Goal: Task Accomplishment & Management: Manage account settings

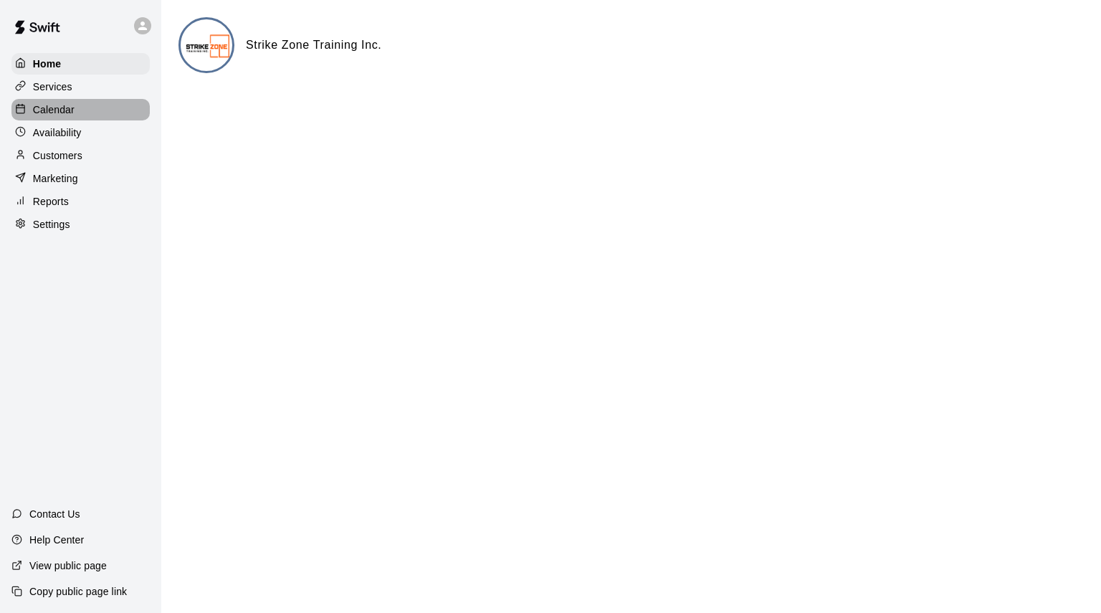
click at [60, 107] on p "Calendar" at bounding box center [54, 110] width 42 height 14
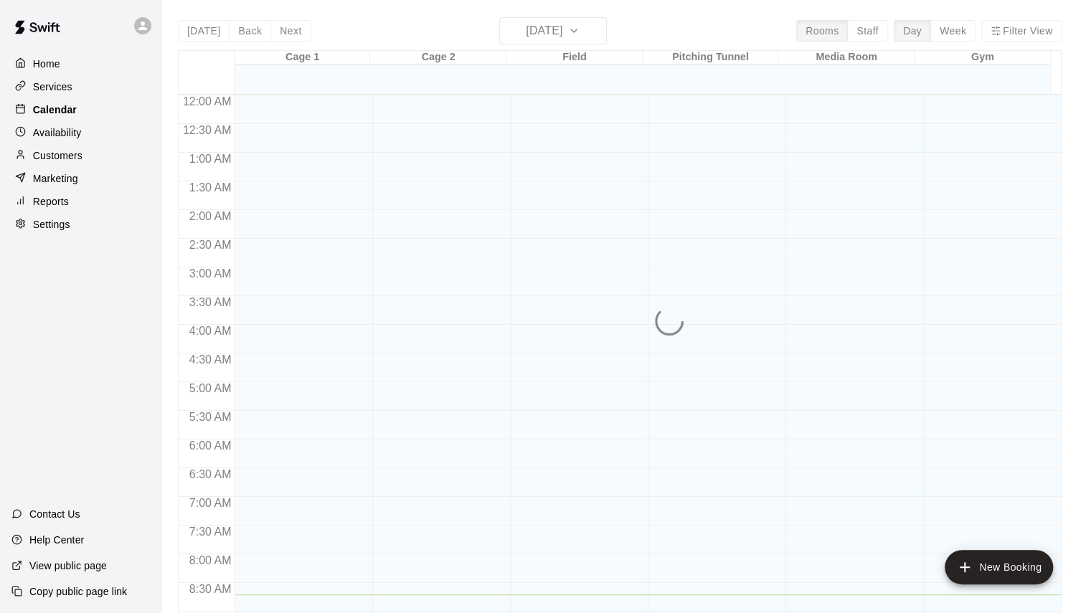
scroll to position [499, 0]
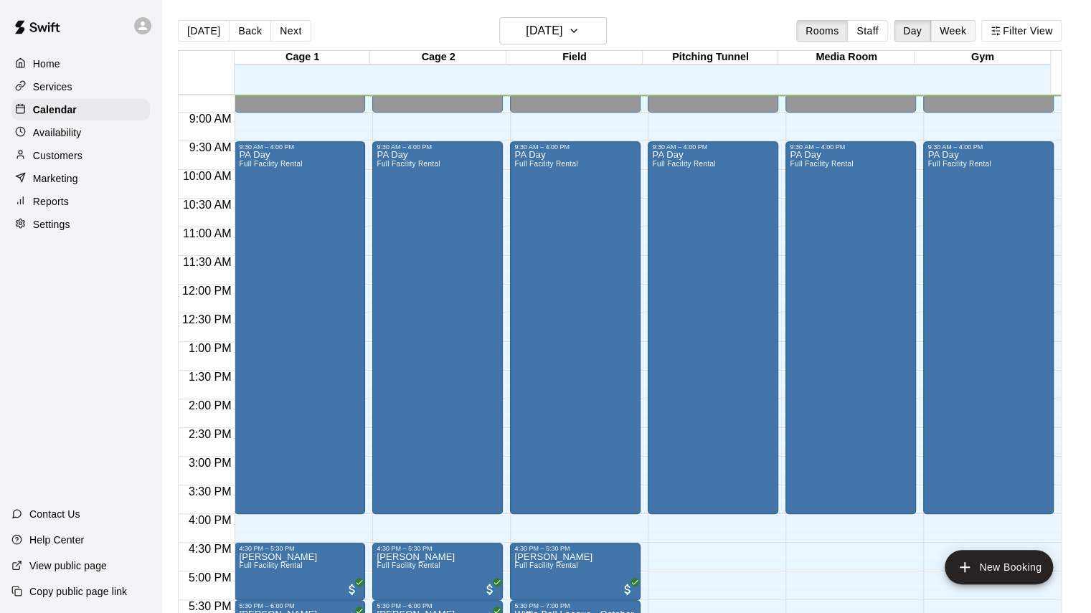
click at [967, 29] on button "Week" at bounding box center [952, 31] width 45 height 22
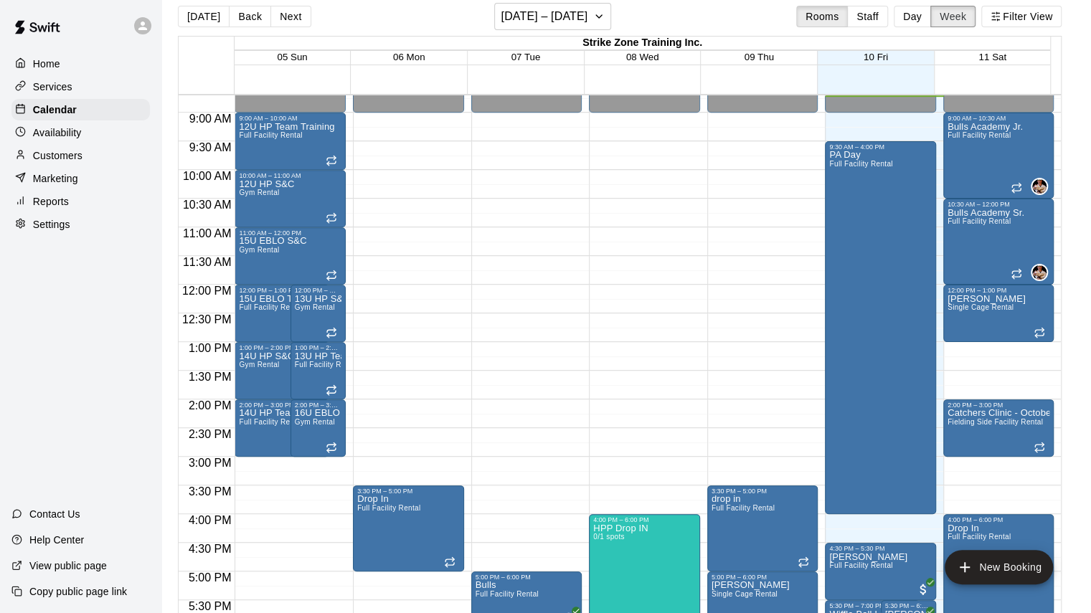
scroll to position [23, 0]
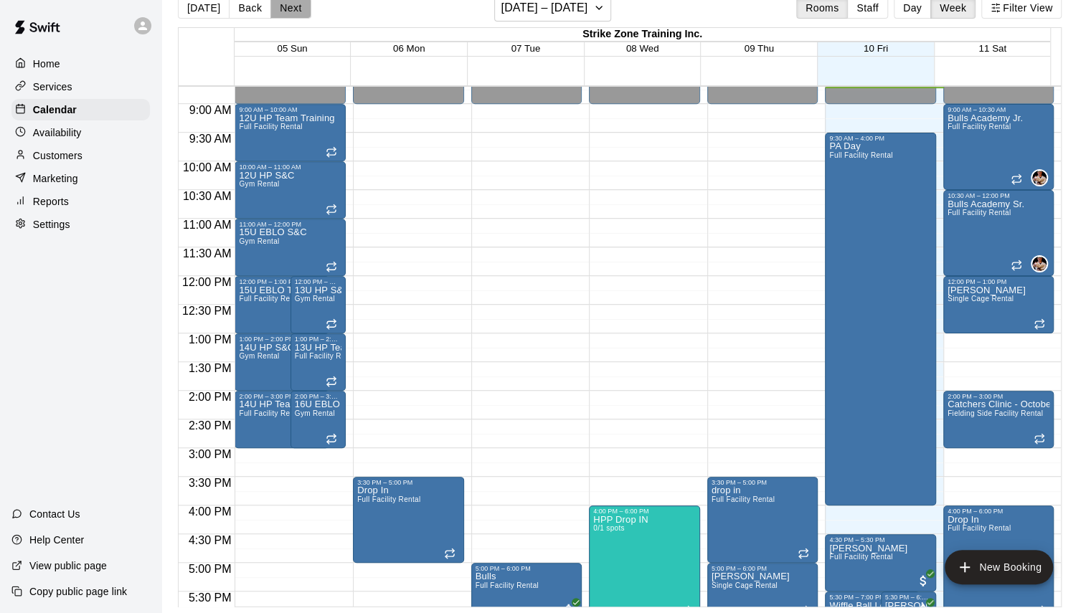
click at [285, 12] on button "Next" at bounding box center [290, 8] width 40 height 22
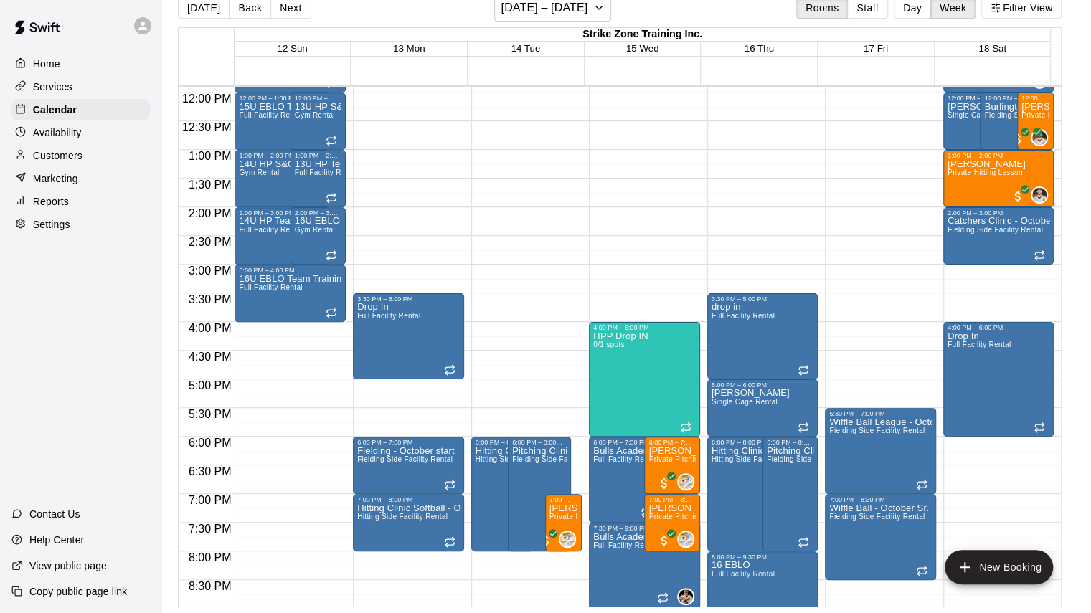
scroll to position [786, 0]
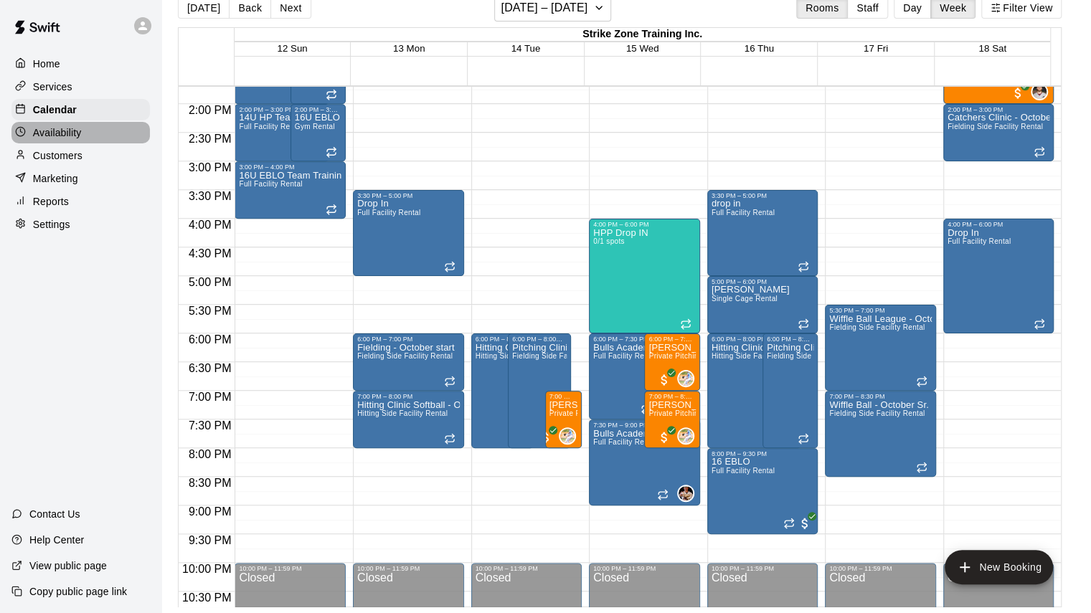
click at [53, 125] on div "Availability" at bounding box center [80, 133] width 138 height 22
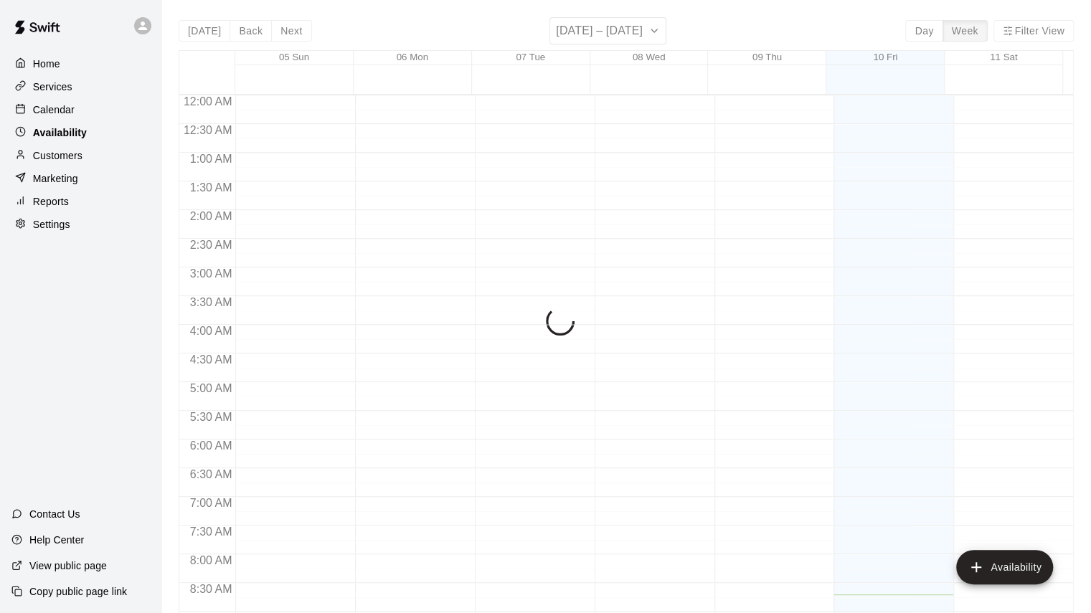
scroll to position [499, 0]
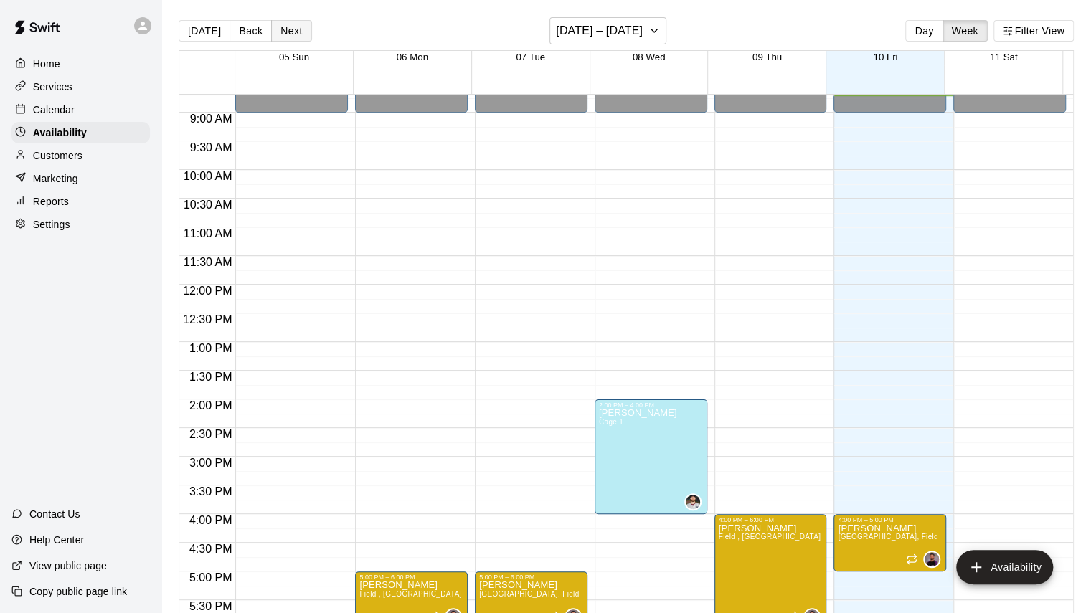
click at [287, 25] on button "Next" at bounding box center [291, 31] width 40 height 22
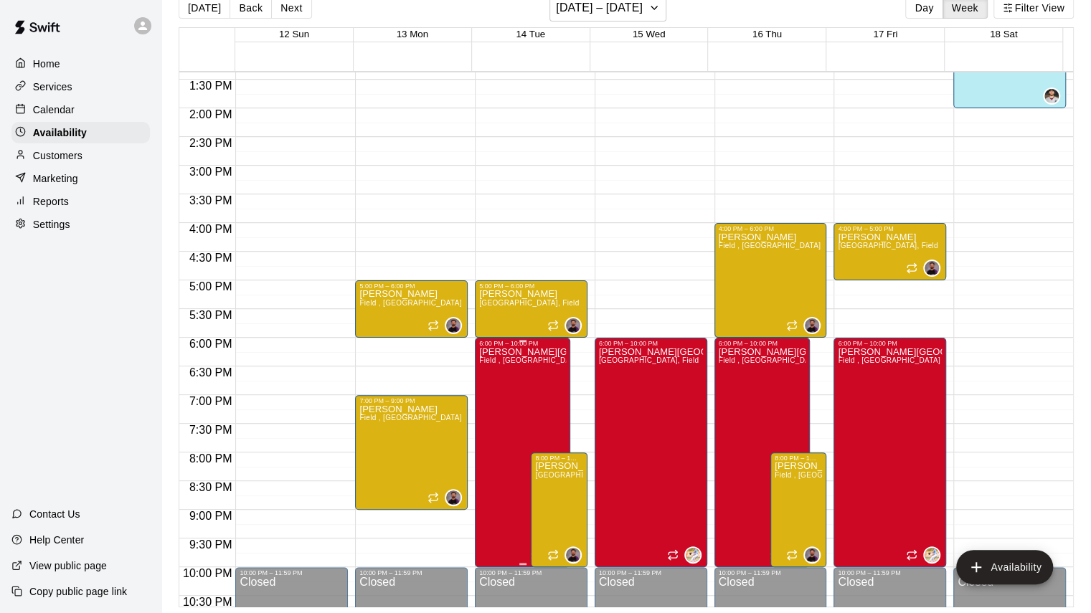
scroll to position [786, 0]
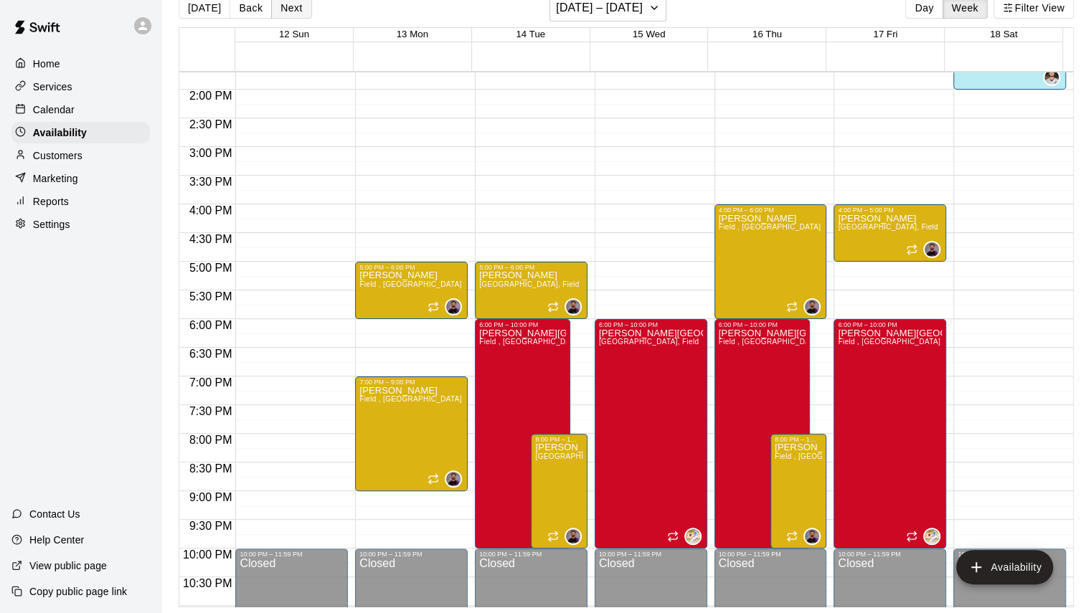
click at [288, 15] on button "Next" at bounding box center [291, 8] width 40 height 22
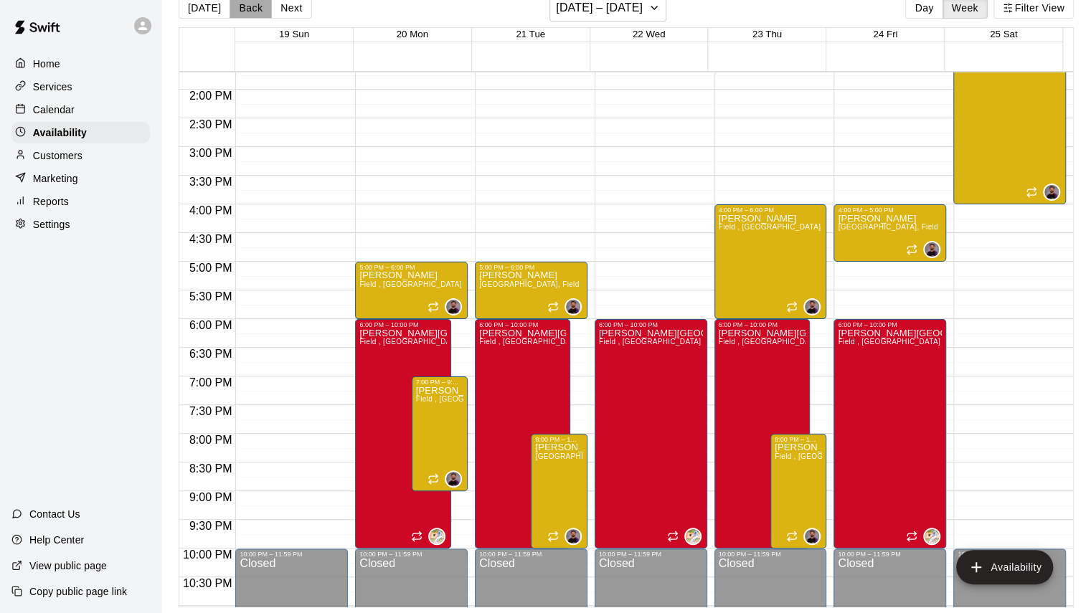
click at [250, 12] on button "Back" at bounding box center [250, 8] width 42 height 22
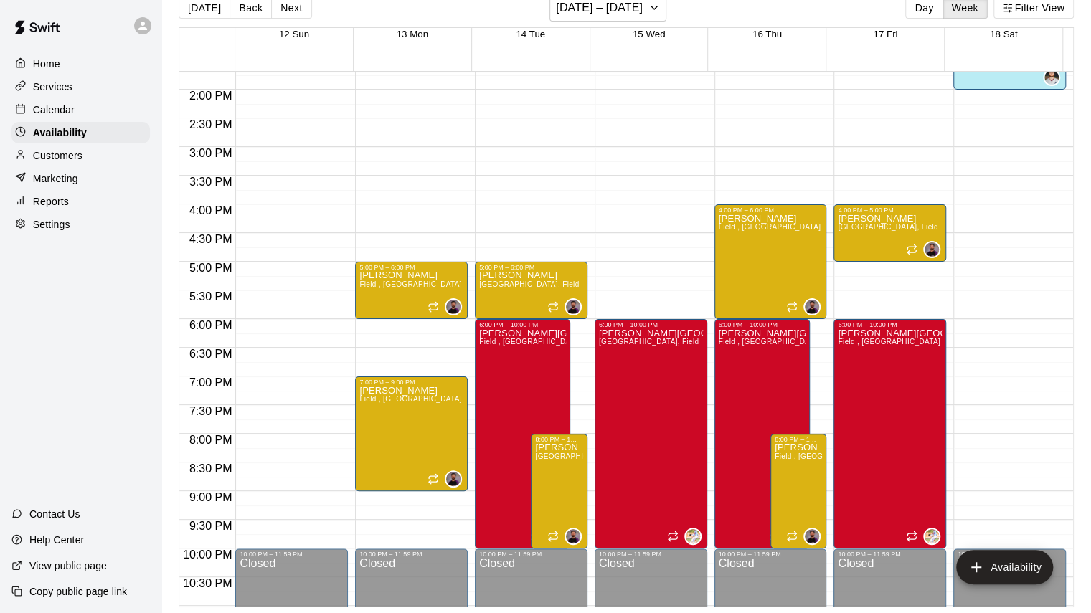
click at [22, 67] on polyline at bounding box center [20, 64] width 3 height 4
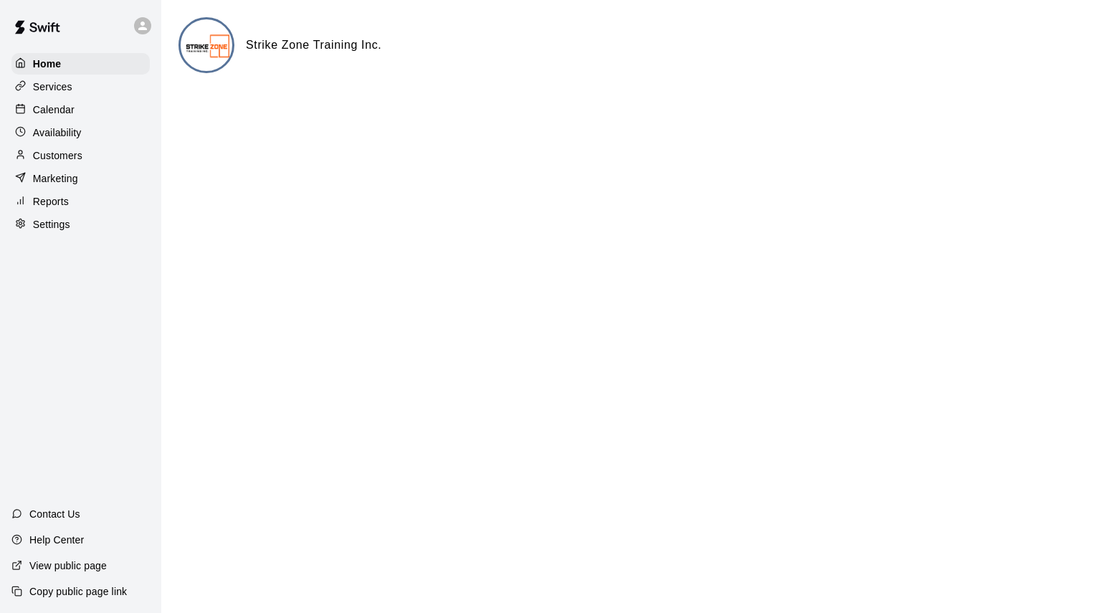
click at [20, 113] on icon at bounding box center [20, 108] width 11 height 11
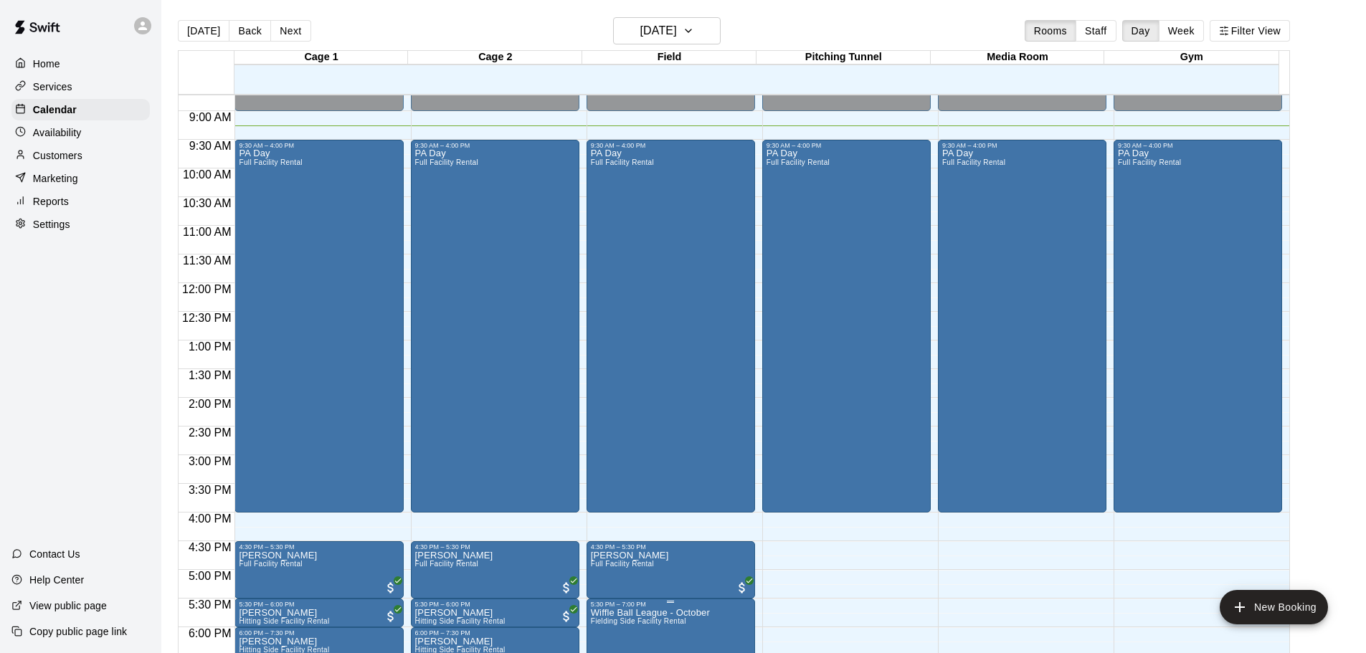
scroll to position [501, 0]
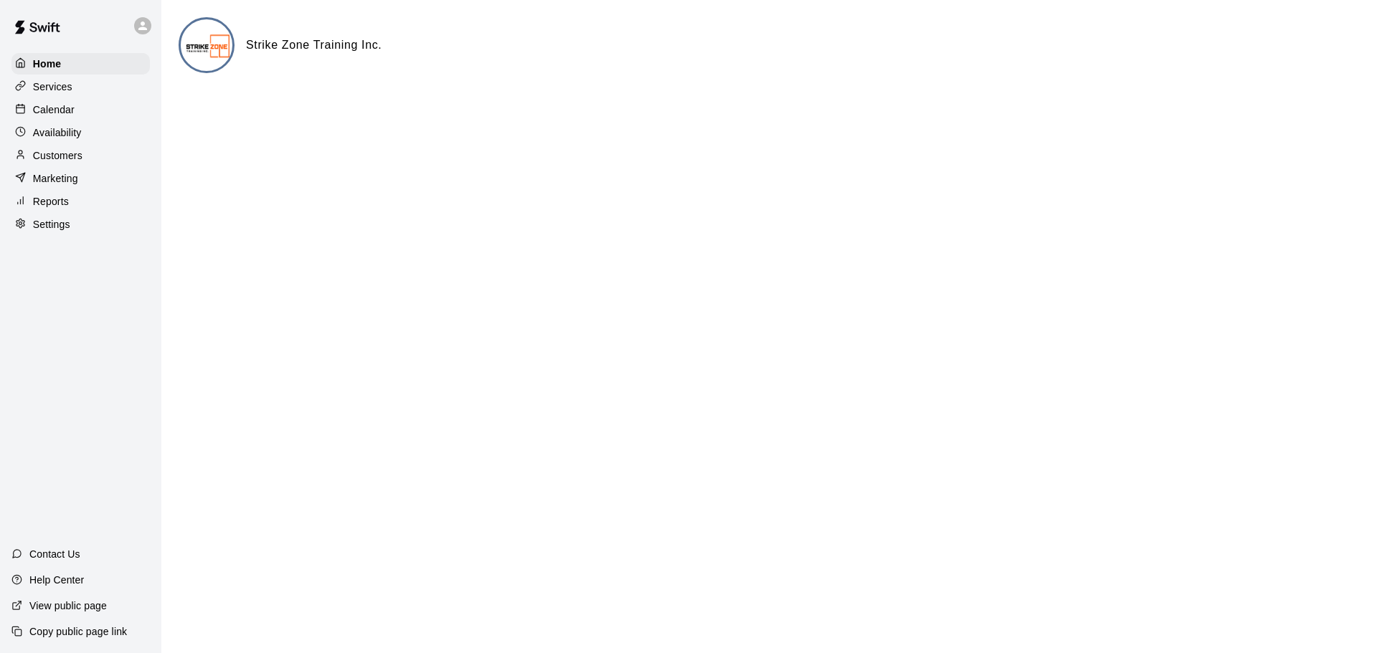
click at [89, 113] on div "Calendar" at bounding box center [80, 110] width 138 height 22
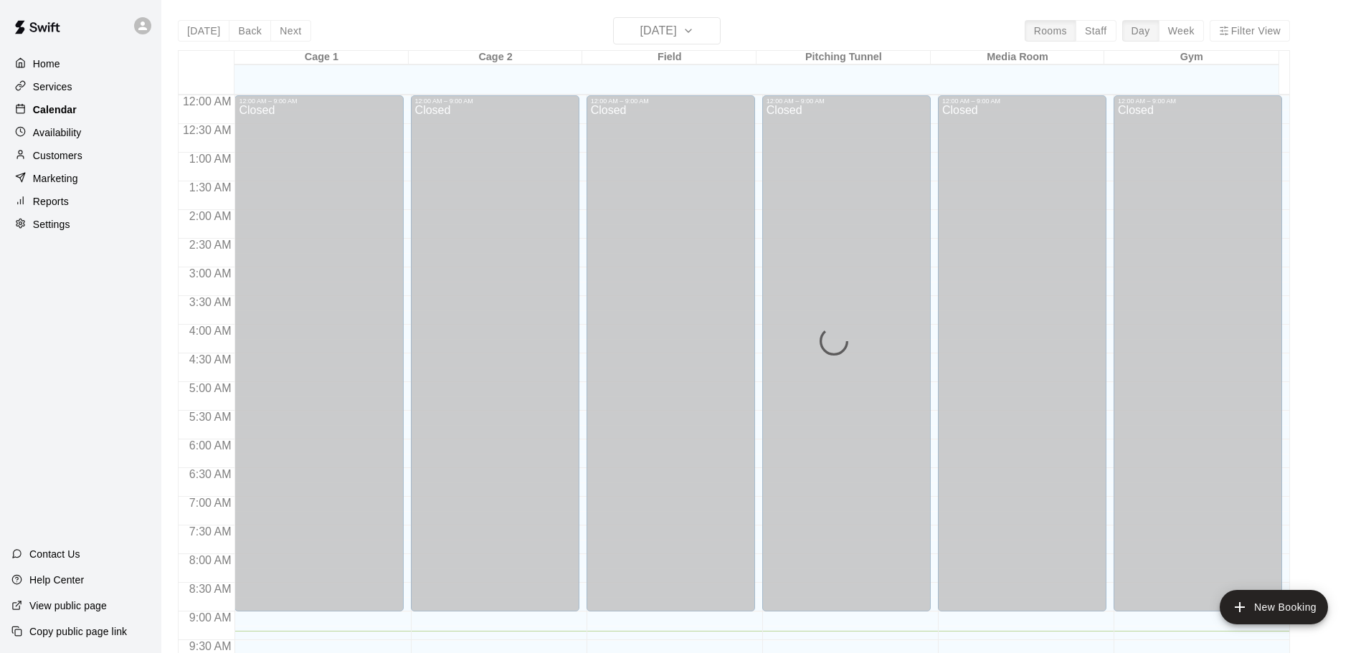
scroll to position [536, 0]
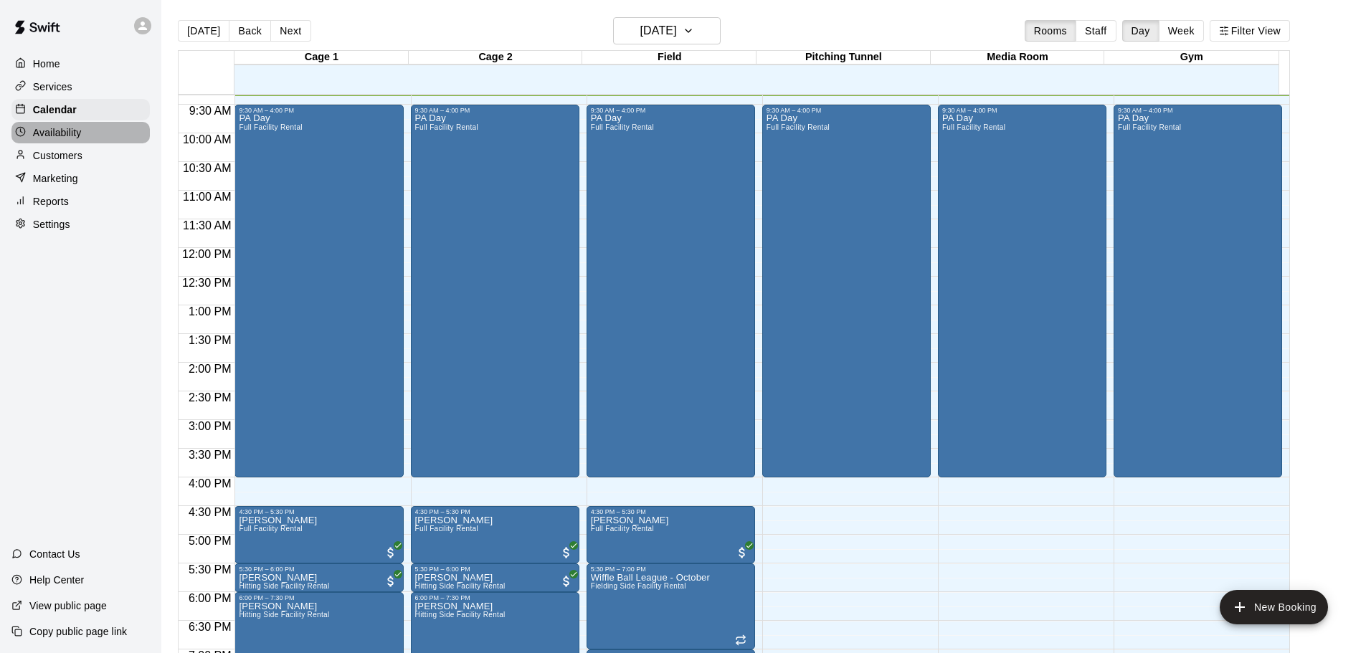
click at [65, 138] on p "Availability" at bounding box center [57, 132] width 49 height 14
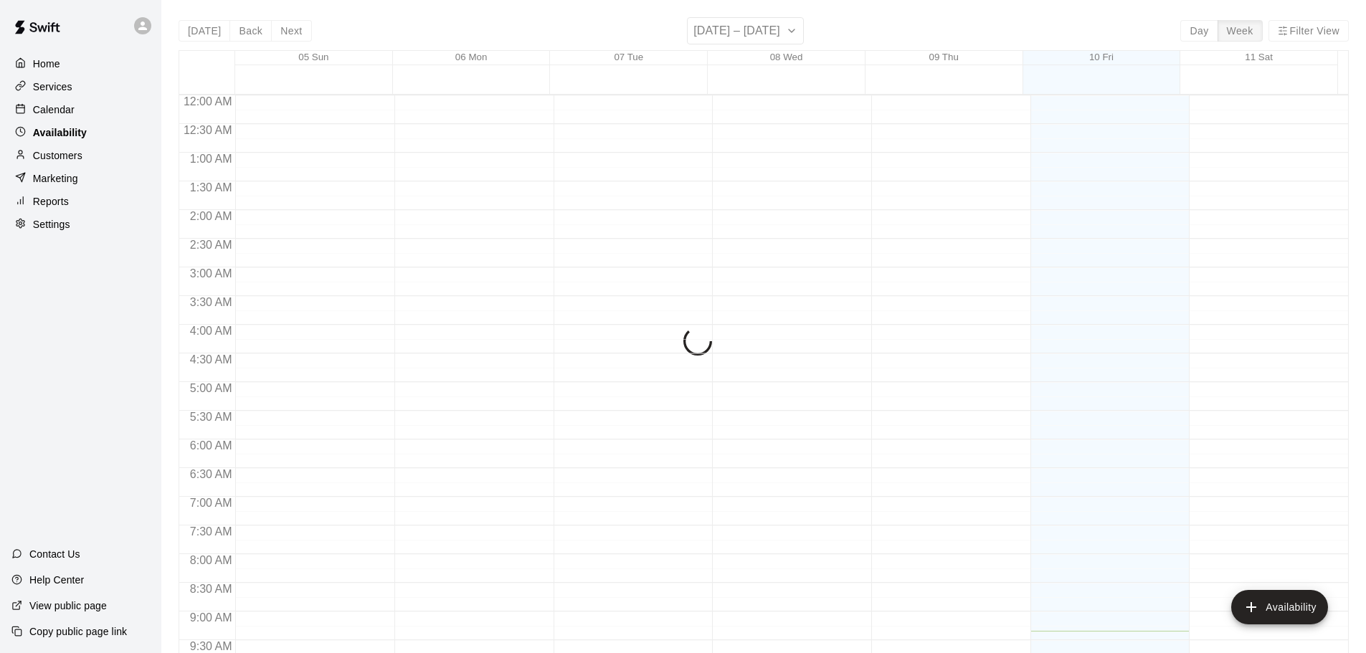
scroll to position [536, 0]
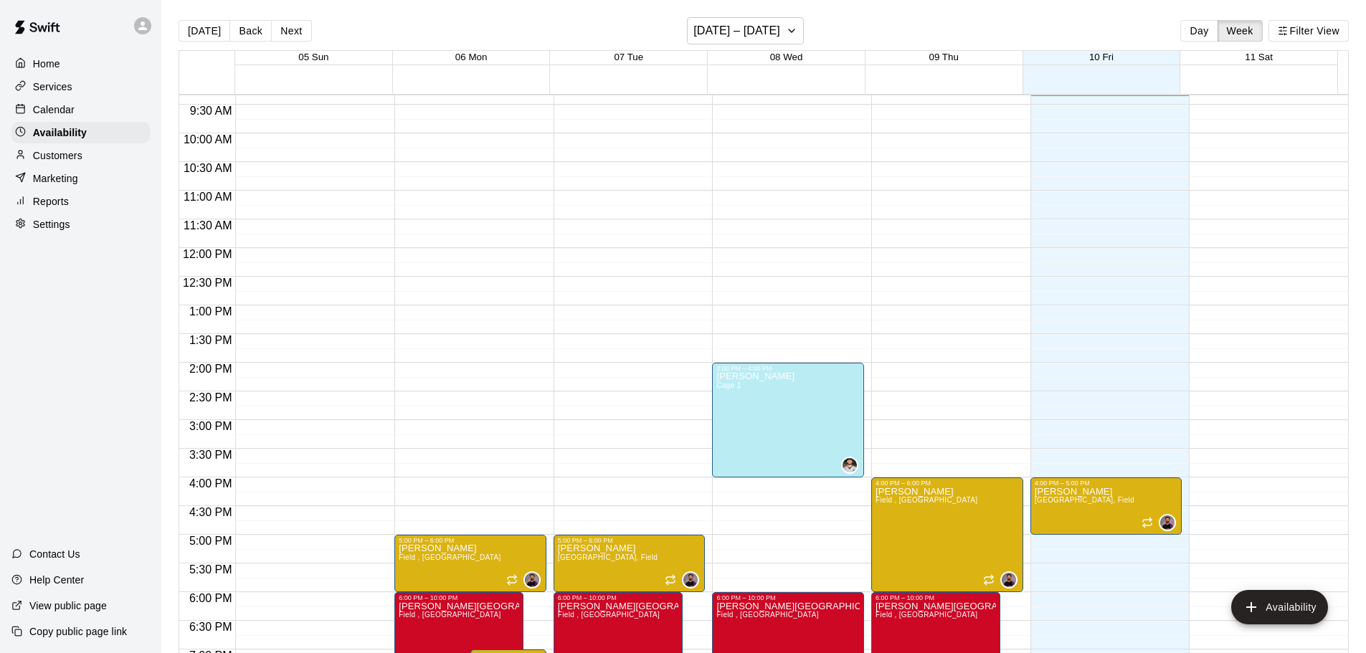
click at [77, 106] on div "Calendar" at bounding box center [80, 110] width 138 height 22
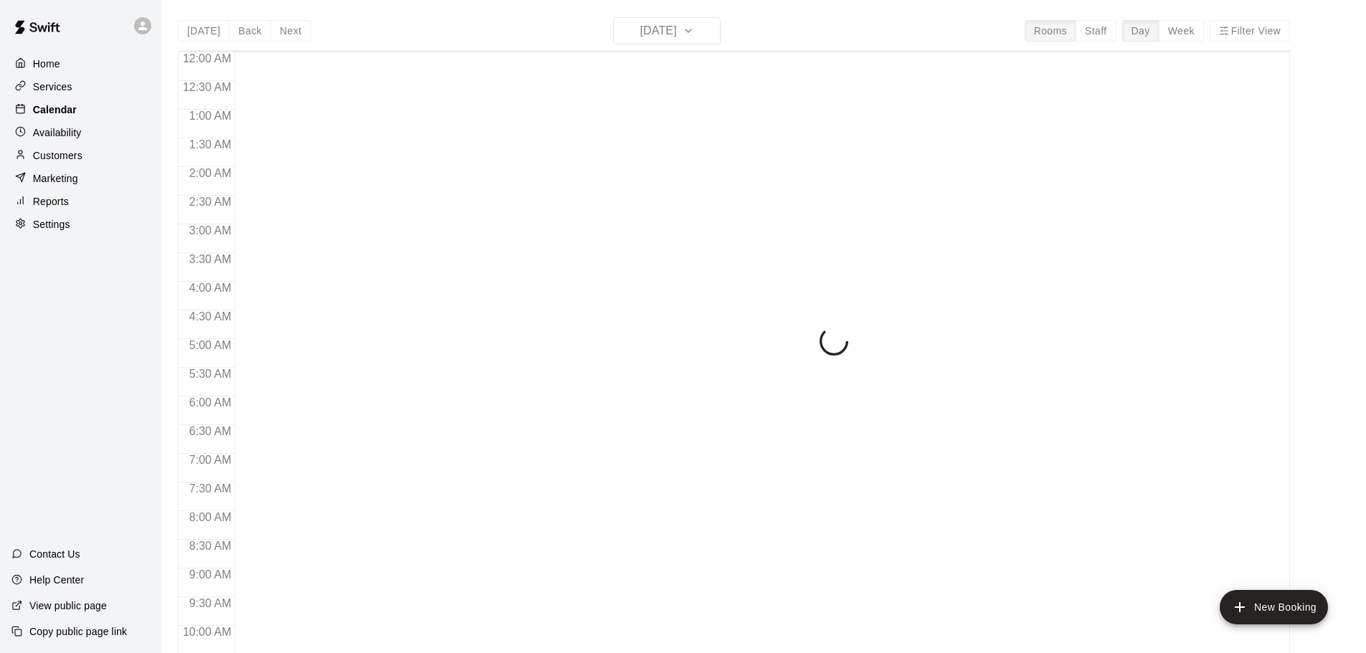
scroll to position [536, 0]
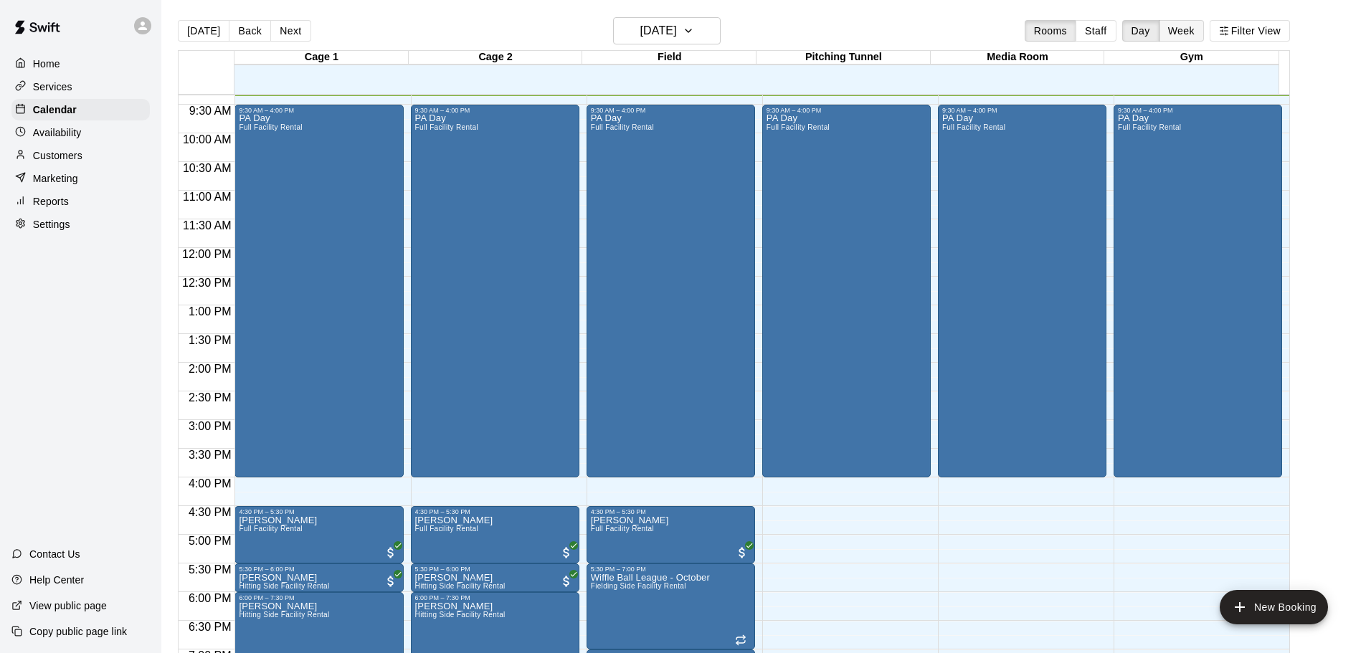
click at [1192, 32] on button "Week" at bounding box center [1181, 31] width 45 height 22
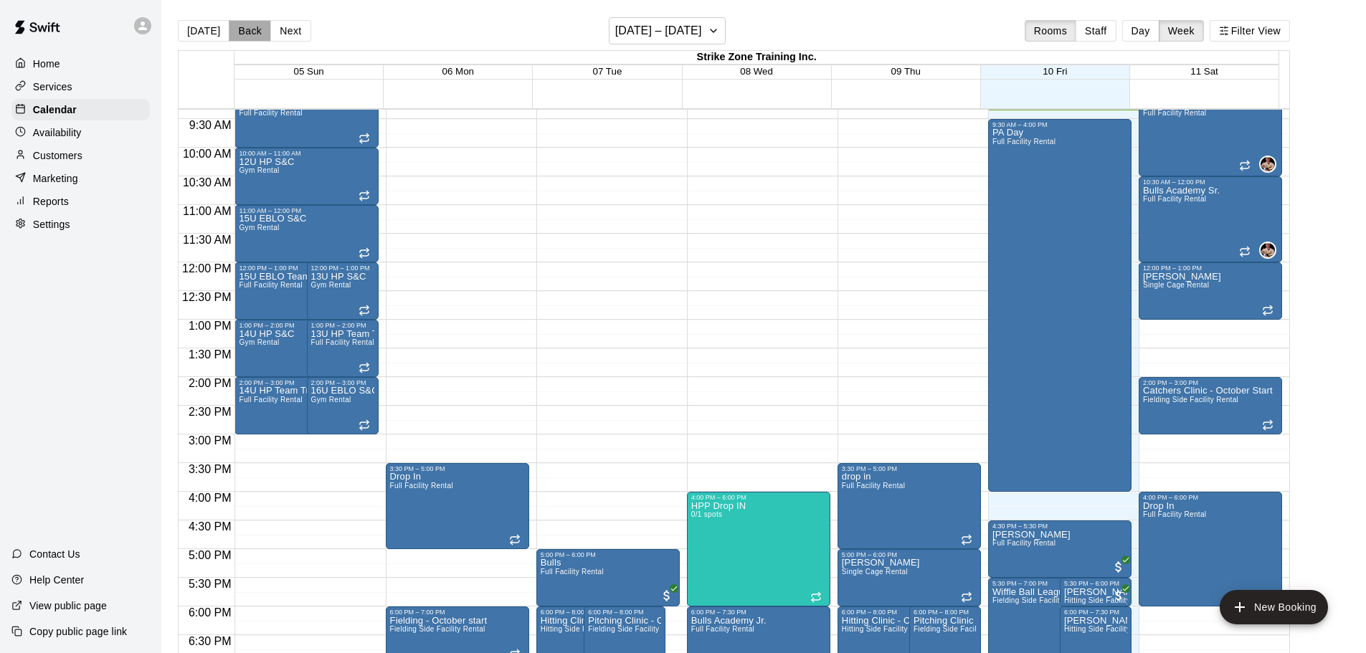
click at [245, 31] on button "Back" at bounding box center [250, 31] width 42 height 22
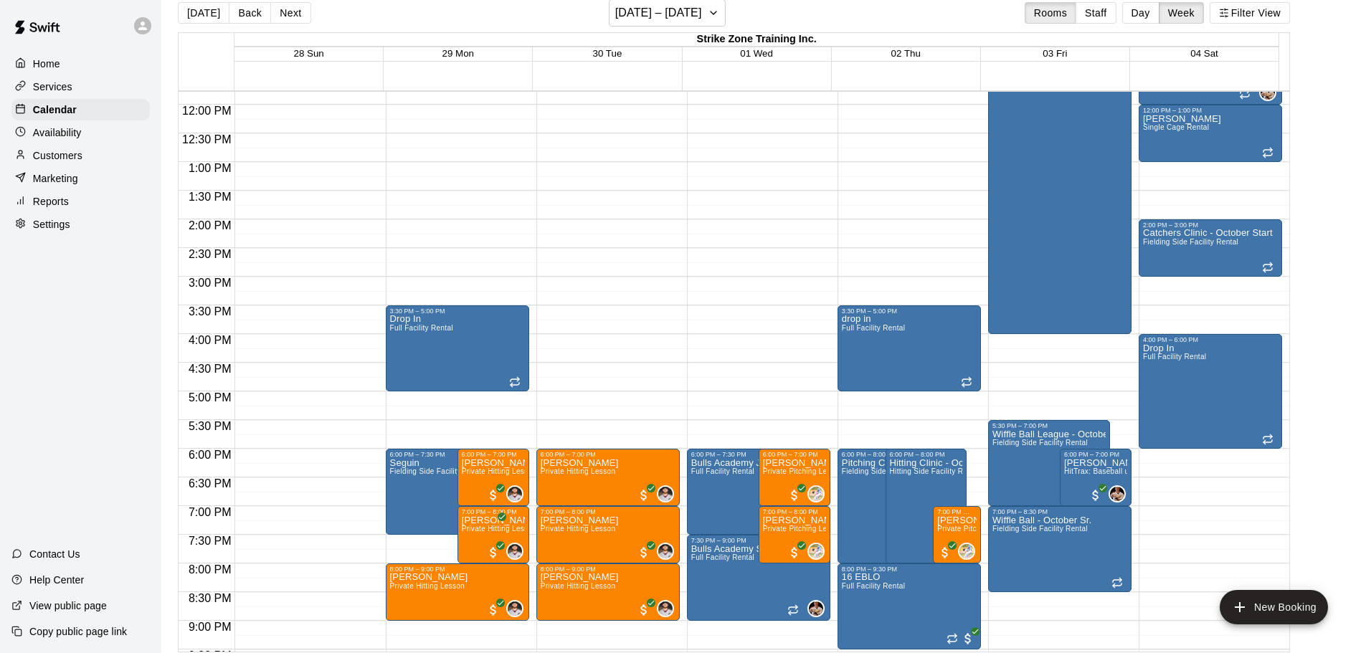
scroll to position [23, 0]
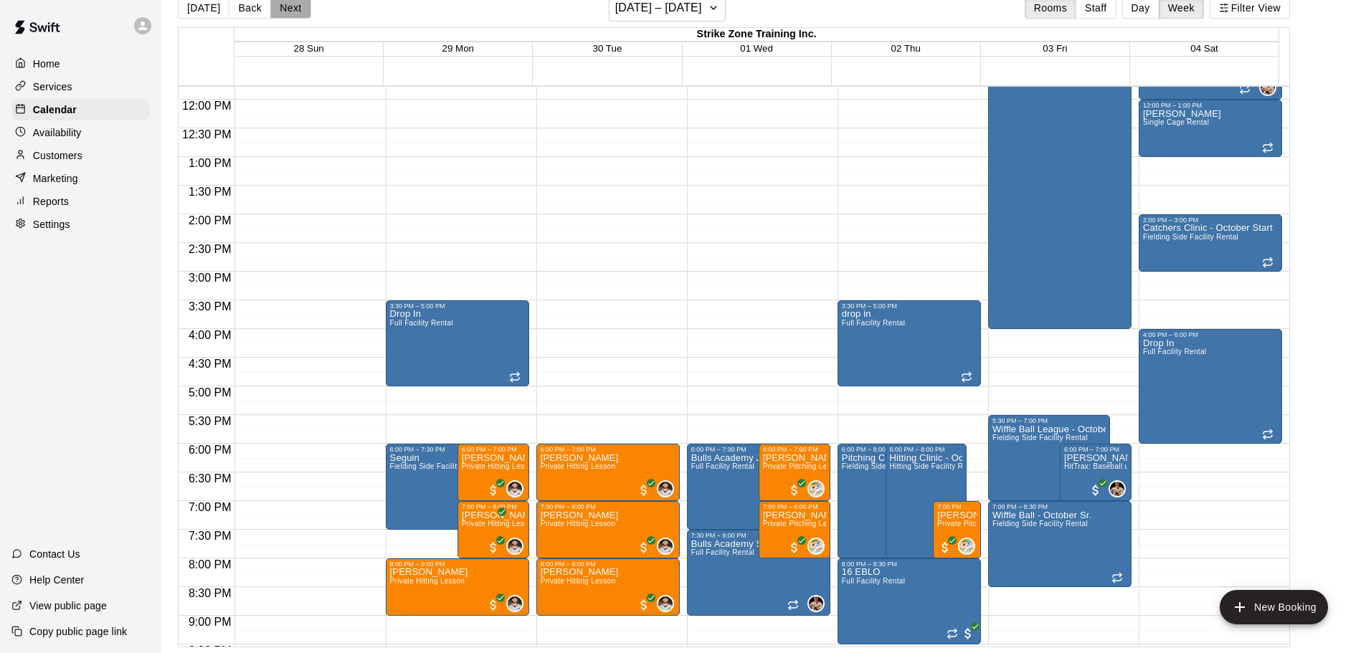
click at [279, 1] on button "Next" at bounding box center [290, 8] width 40 height 22
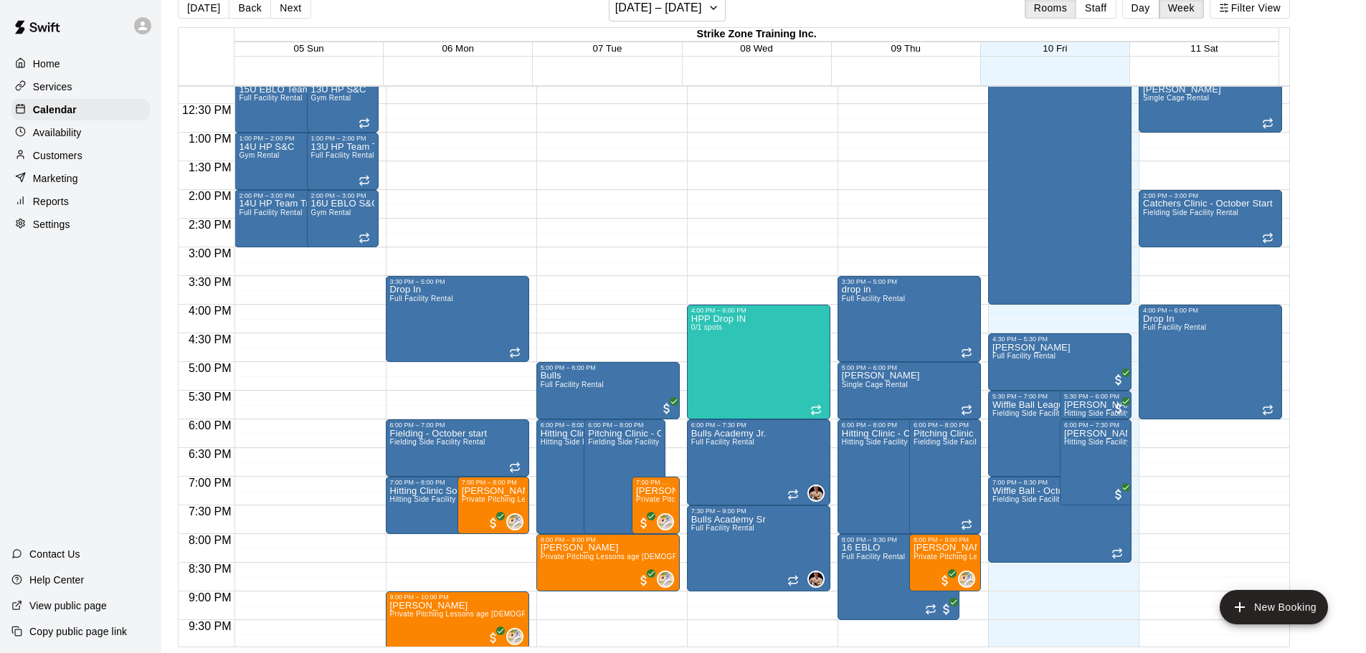
scroll to position [604, 0]
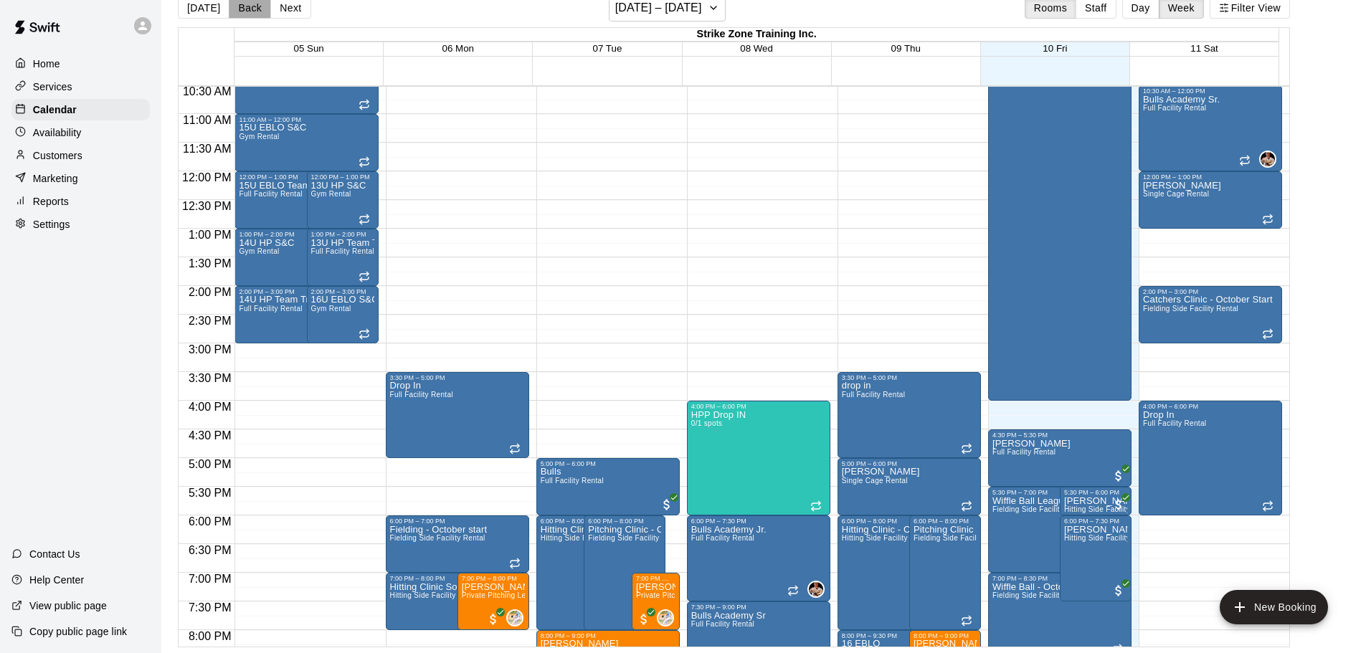
click at [247, 7] on button "Back" at bounding box center [250, 8] width 42 height 22
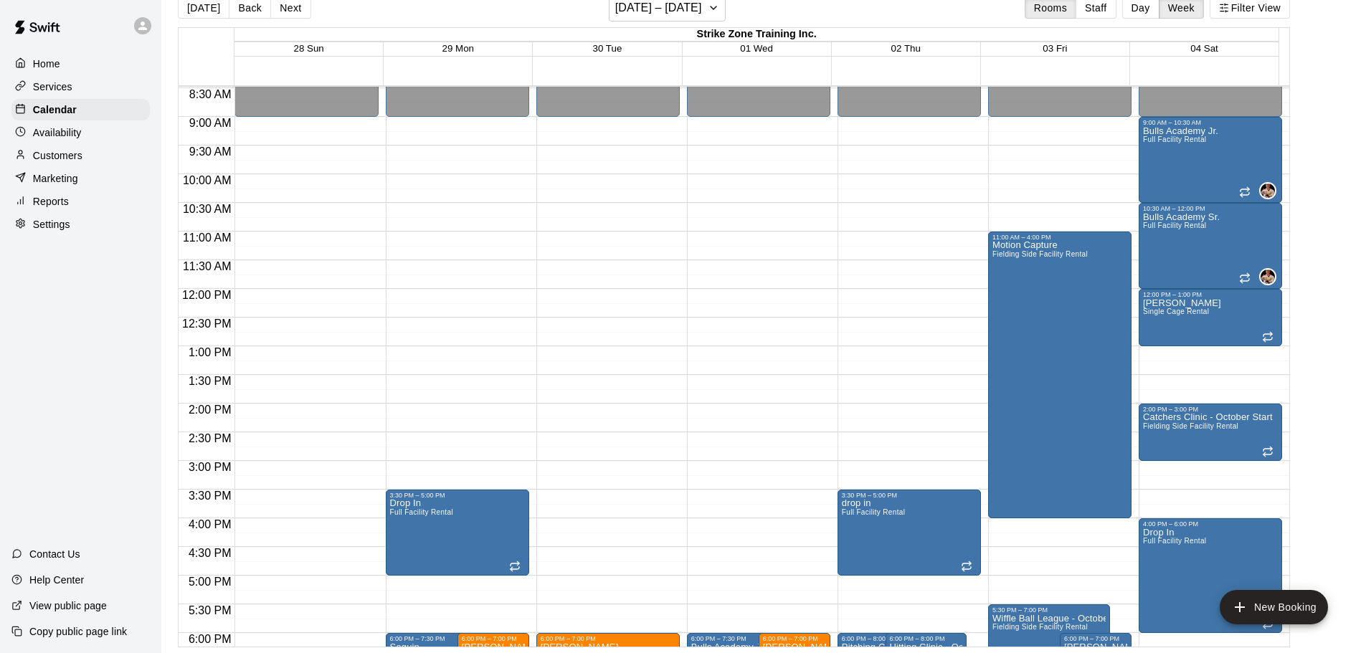
scroll to position [460, 0]
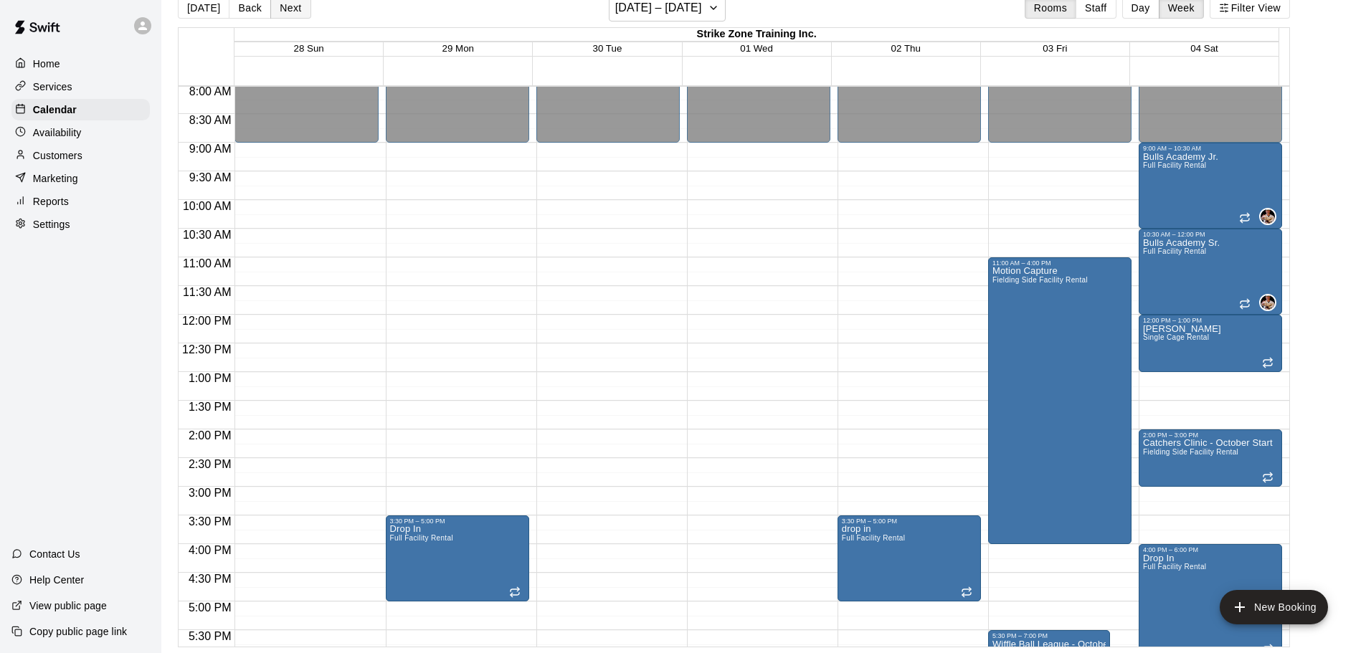
click at [273, 9] on button "Next" at bounding box center [290, 8] width 40 height 22
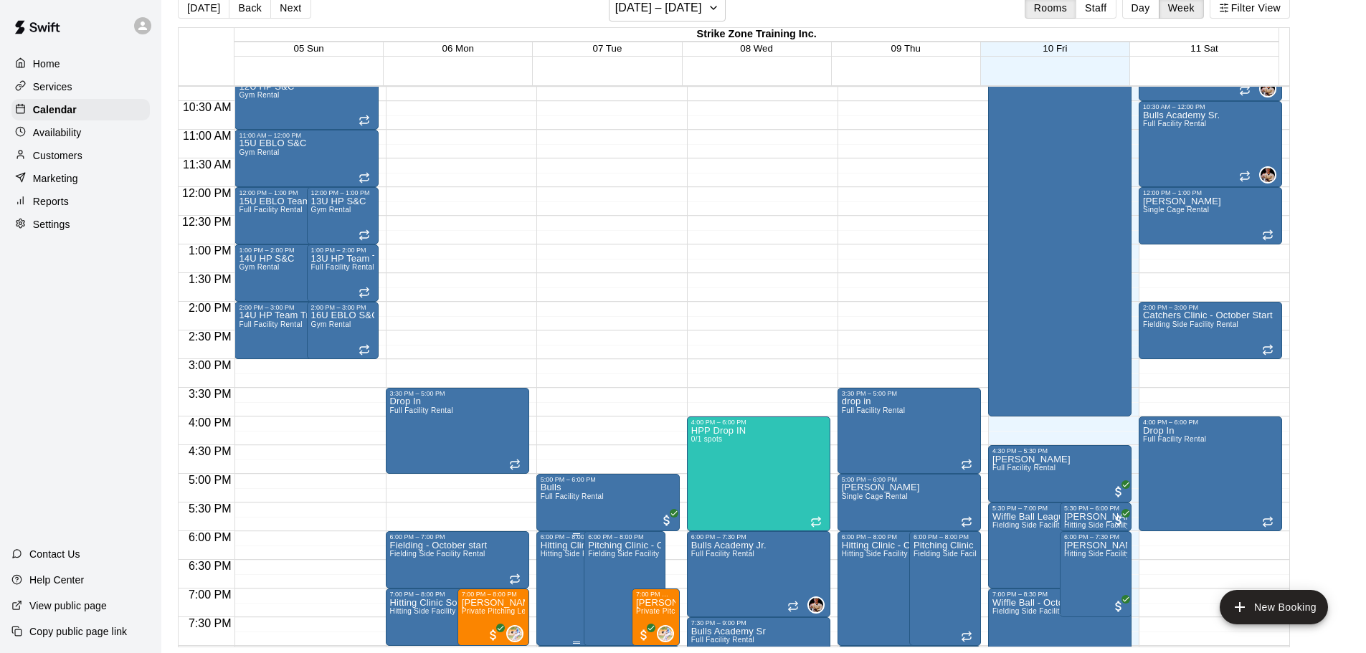
scroll to position [532, 0]
